Goal: Task Accomplishment & Management: Use online tool/utility

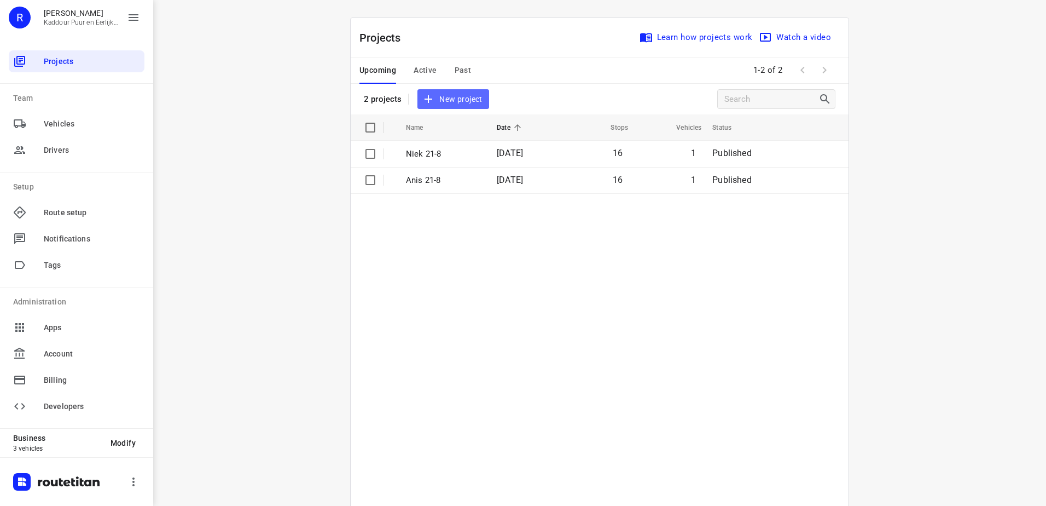
click at [456, 103] on span "New project" at bounding box center [453, 99] width 58 height 14
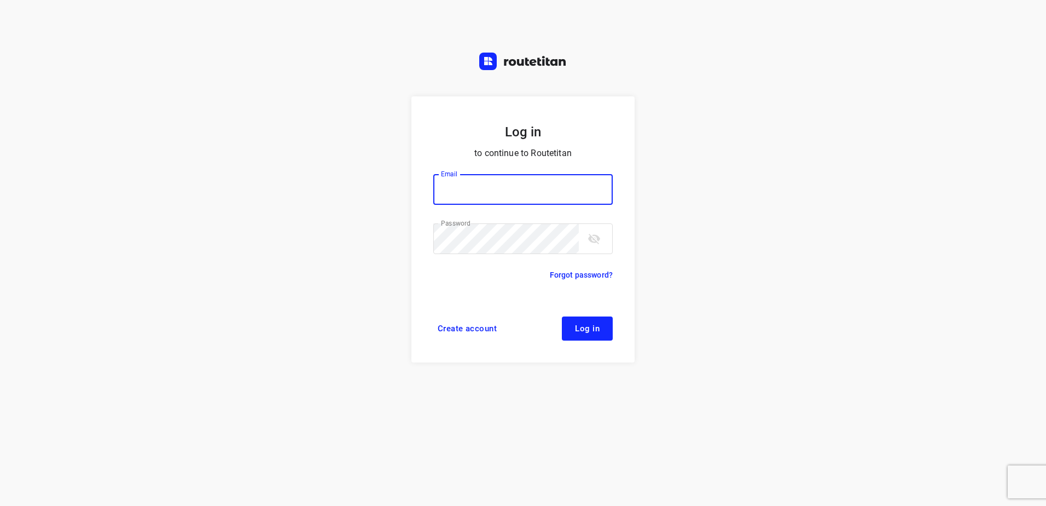
type input "horeca@kaddour.nl"
click at [587, 334] on button "Log in" at bounding box center [587, 328] width 51 height 24
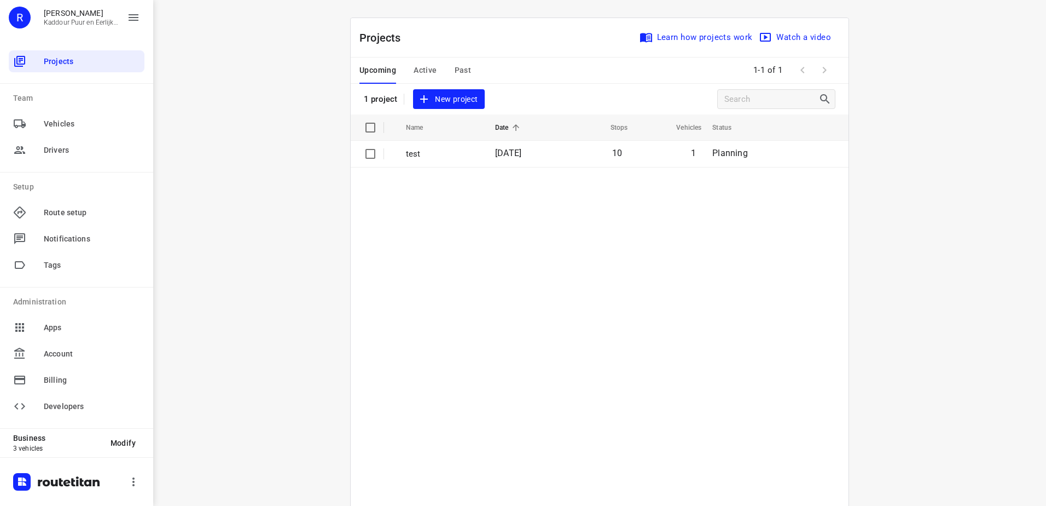
click at [429, 71] on span "Active" at bounding box center [425, 70] width 23 height 14
click at [385, 72] on span "Upcoming" at bounding box center [377, 70] width 37 height 14
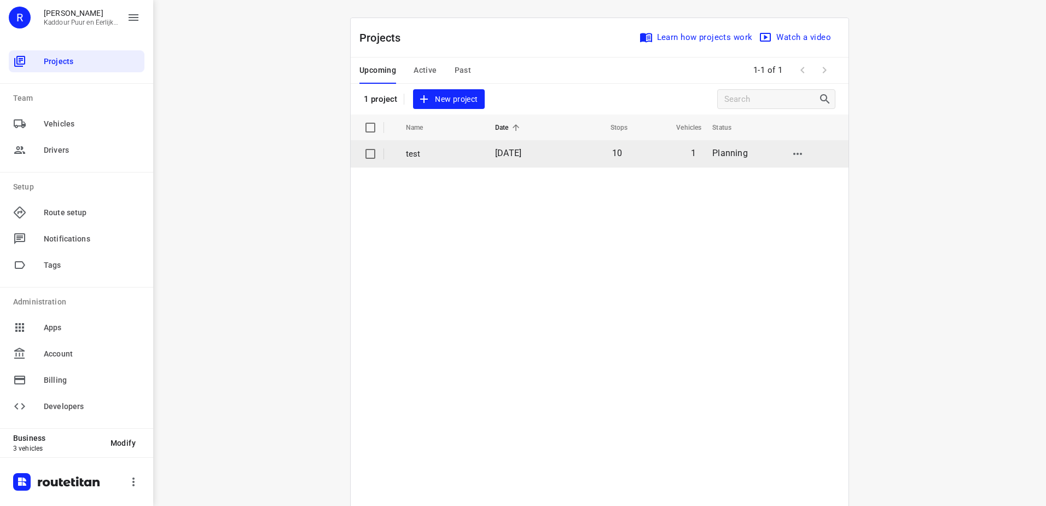
click at [490, 147] on td "22 Aug 2025" at bounding box center [522, 154] width 72 height 26
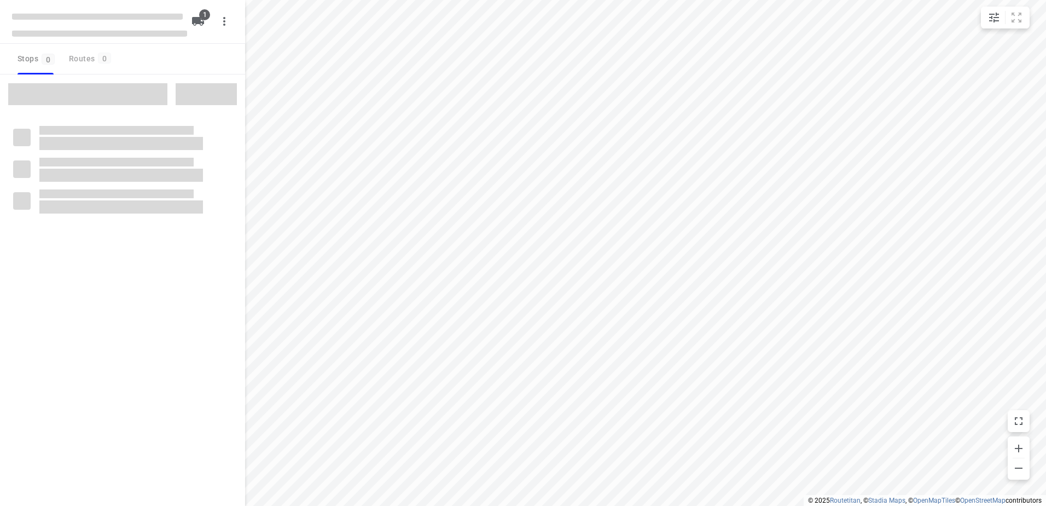
type input "distance"
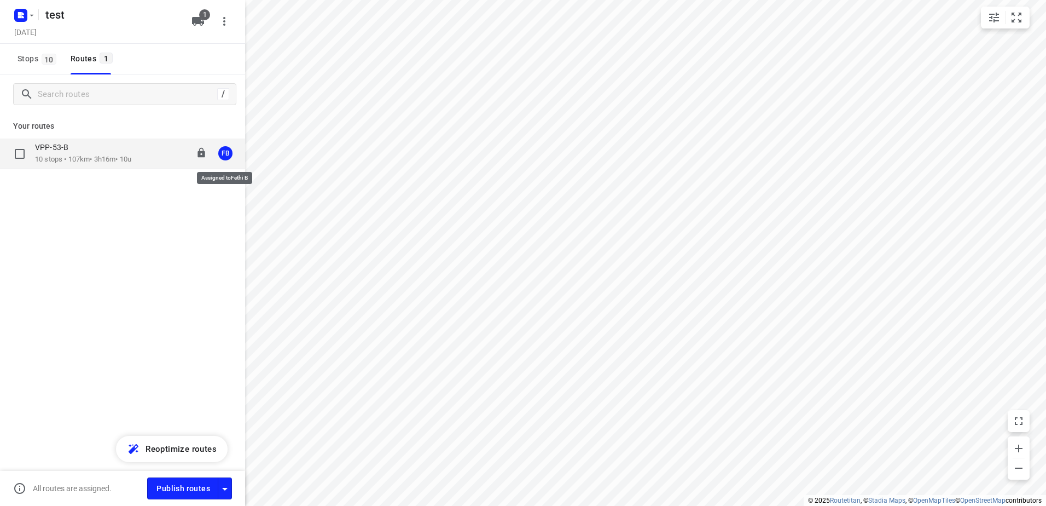
click at [227, 156] on div "FB" at bounding box center [225, 153] width 14 height 14
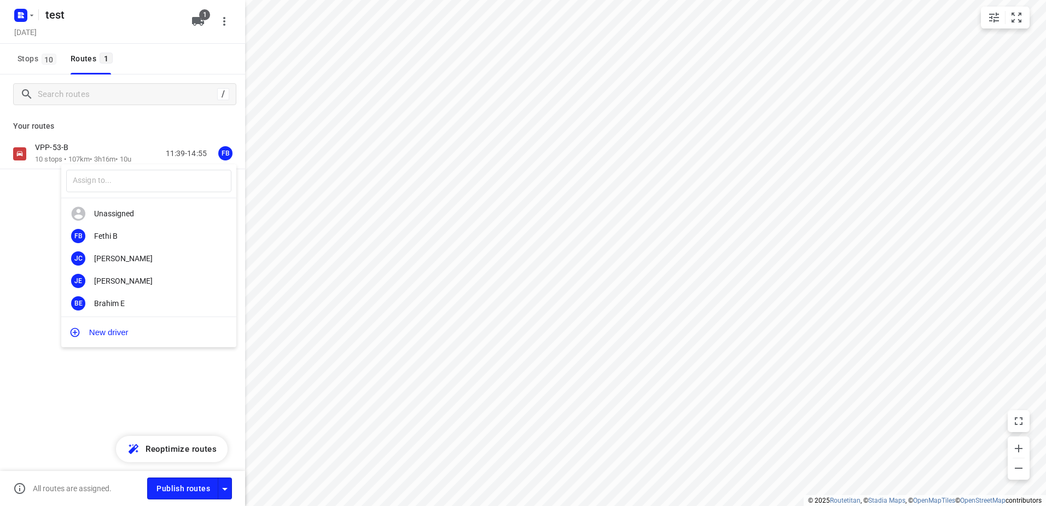
click at [19, 11] on div at bounding box center [523, 253] width 1046 height 506
click at [18, 14] on rect "button" at bounding box center [20, 15] width 13 height 13
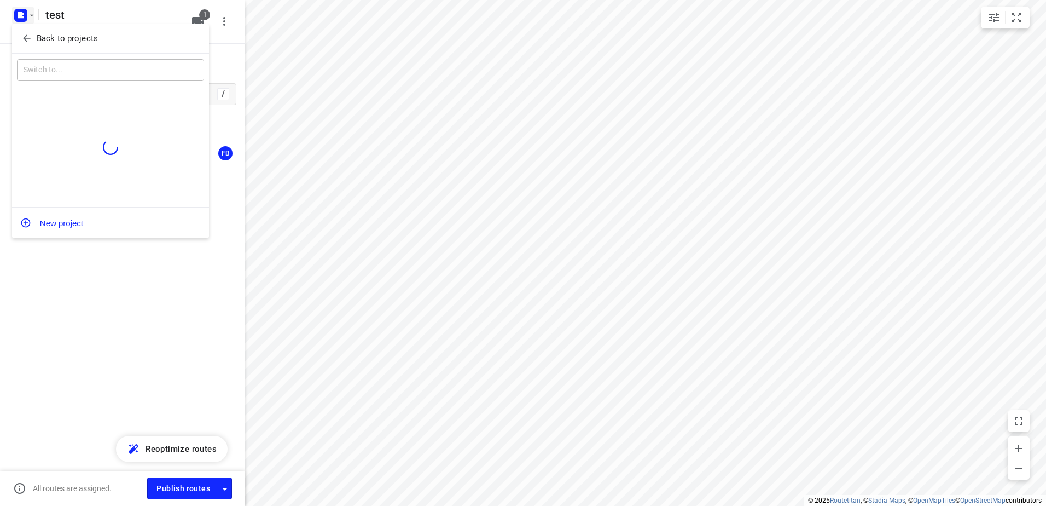
click at [25, 29] on div "Back to projects" at bounding box center [110, 39] width 197 height 30
click at [28, 36] on icon "button" at bounding box center [26, 38] width 11 height 11
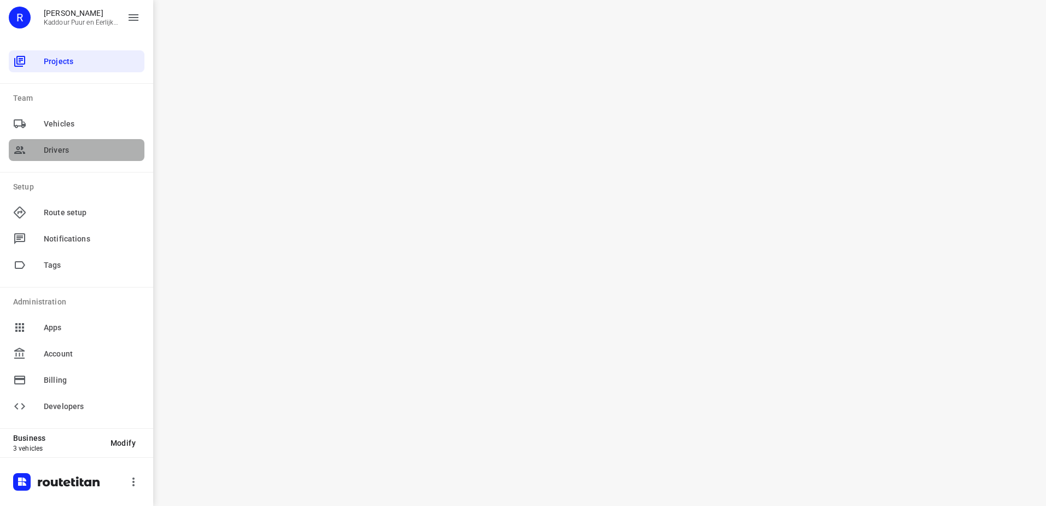
click at [67, 144] on span "Drivers" at bounding box center [92, 149] width 96 height 11
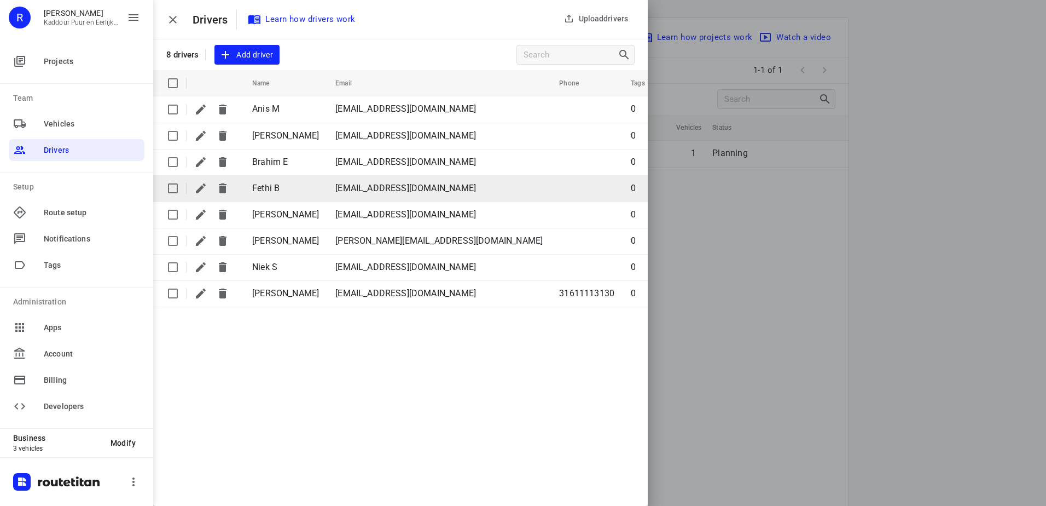
click at [429, 189] on td "Fetberriahe@gmail.com" at bounding box center [439, 188] width 224 height 26
drag, startPoint x: 427, startPoint y: 189, endPoint x: 341, endPoint y: 195, distance: 86.1
click at [341, 195] on td "Fetberriahe@gmail.com" at bounding box center [439, 188] width 224 height 26
drag, startPoint x: 341, startPoint y: 195, endPoint x: 335, endPoint y: 190, distance: 8.2
click at [335, 190] on span "Fetberriahe@gmail.com" at bounding box center [405, 188] width 141 height 10
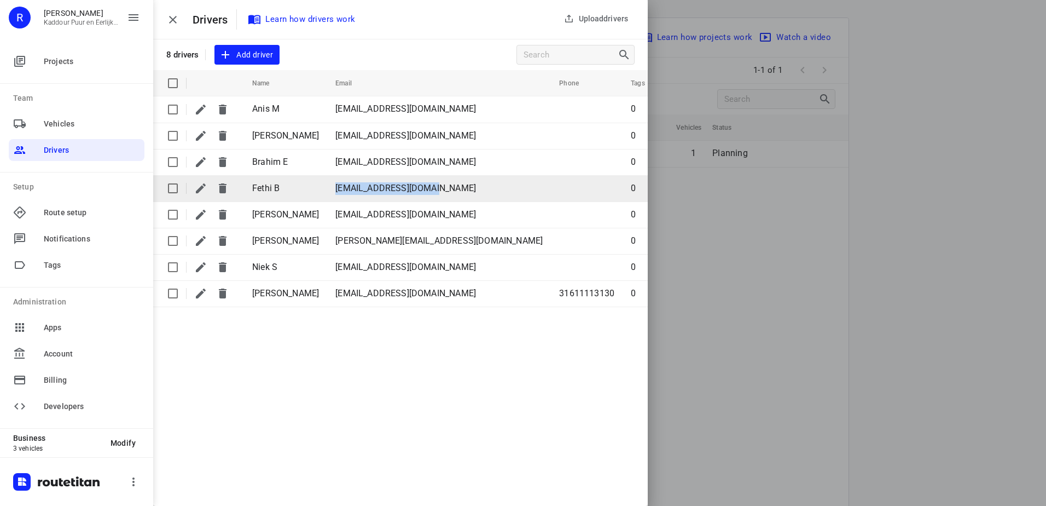
drag, startPoint x: 334, startPoint y: 188, endPoint x: 429, endPoint y: 191, distance: 95.3
click at [429, 191] on td "Fetberriahe@gmail.com" at bounding box center [439, 188] width 224 height 26
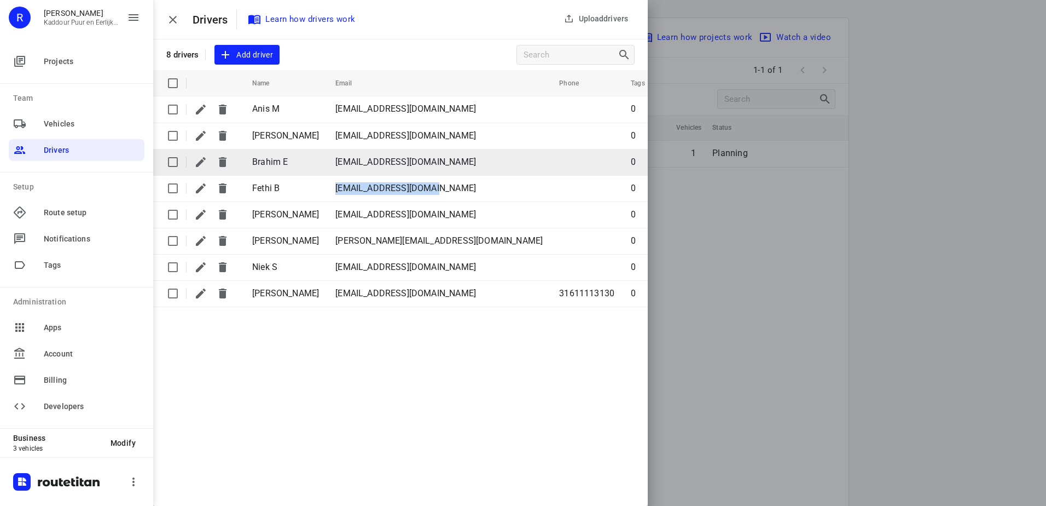
copy span "Fetberriahe@gmail.com"
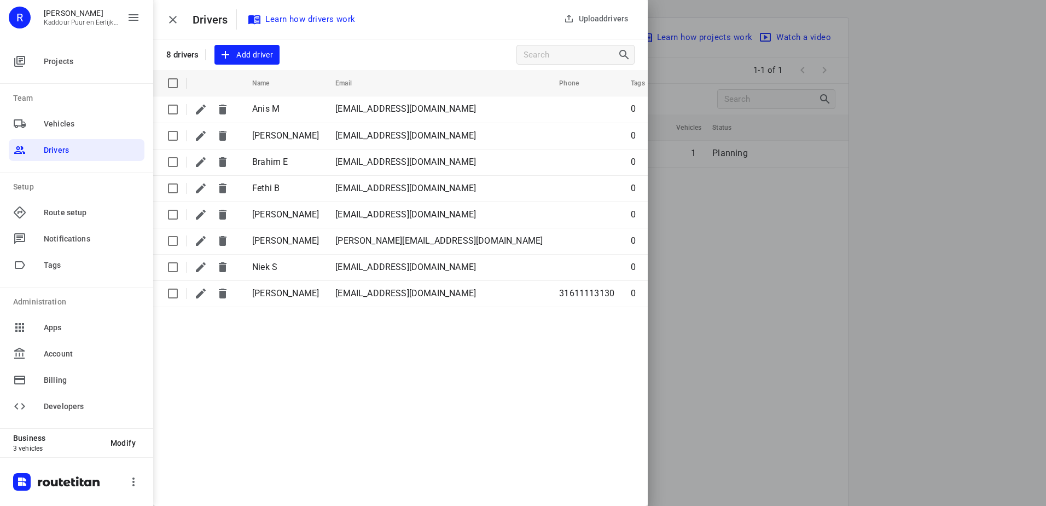
drag, startPoint x: 836, startPoint y: 130, endPoint x: 900, endPoint y: 20, distance: 127.2
click at [841, 119] on div at bounding box center [523, 253] width 1046 height 506
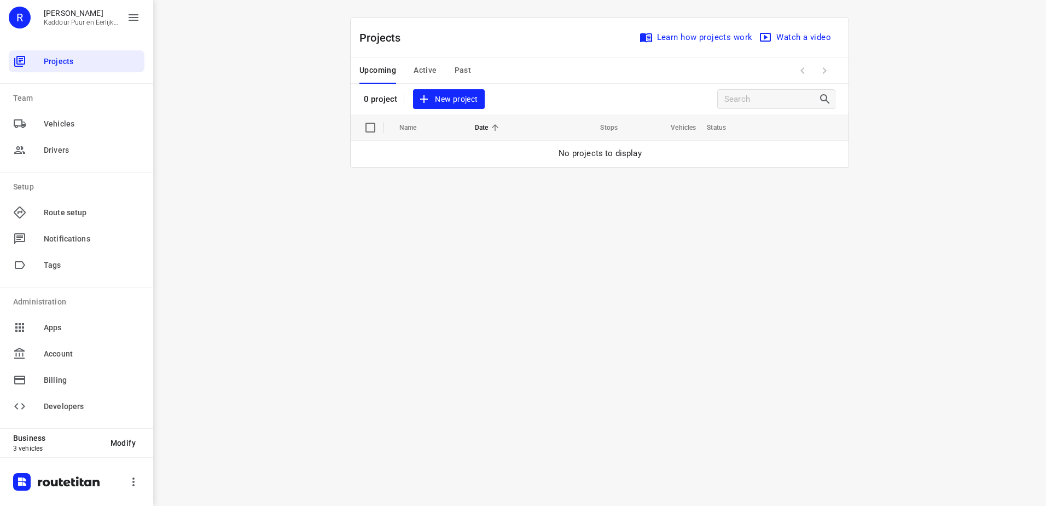
click at [436, 64] on span "Active" at bounding box center [425, 70] width 23 height 14
